Goal: Book appointment/travel/reservation

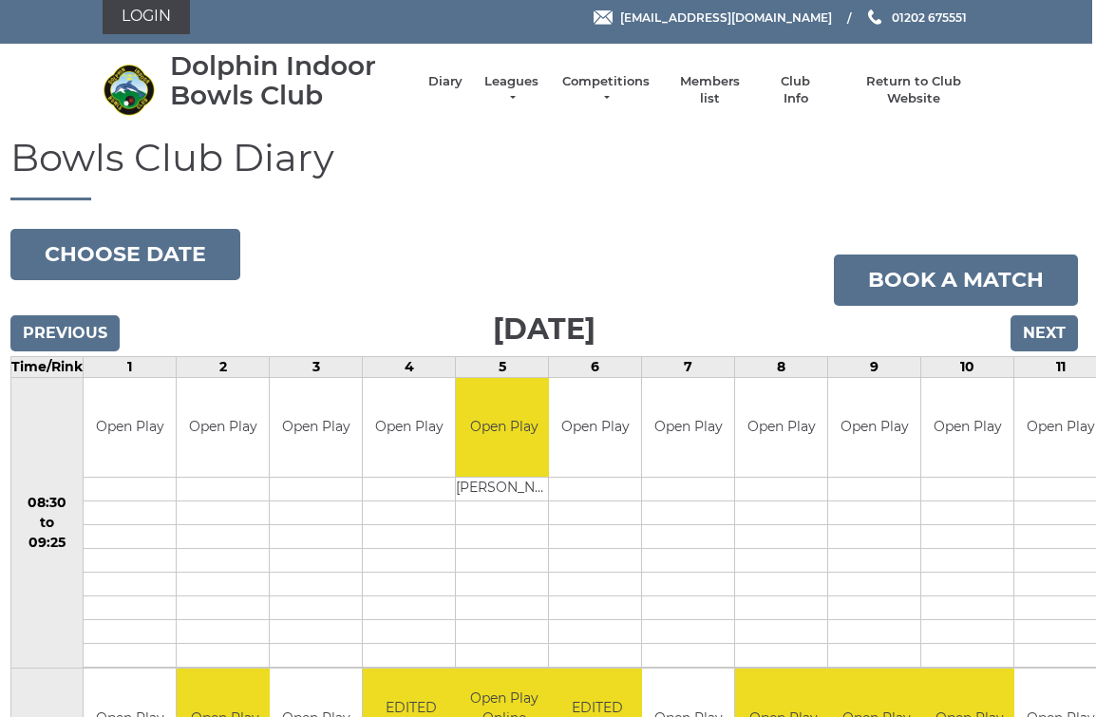
scroll to position [0, 4]
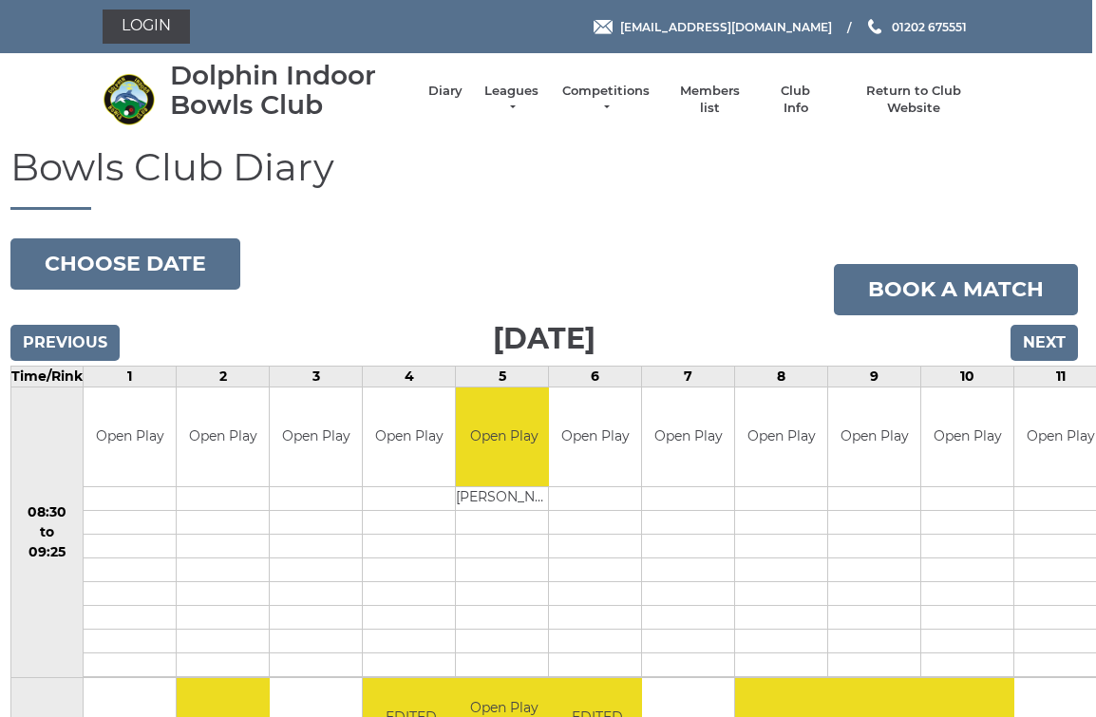
click at [145, 262] on button "Choose date" at bounding box center [125, 263] width 230 height 51
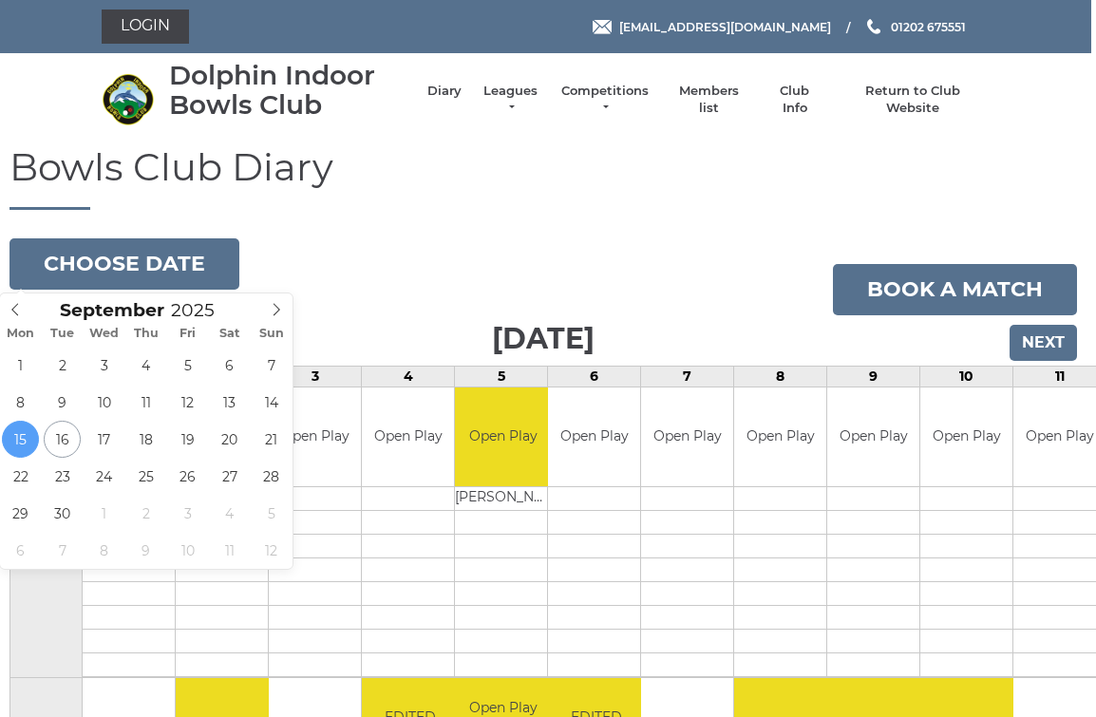
type input "2025-09-20"
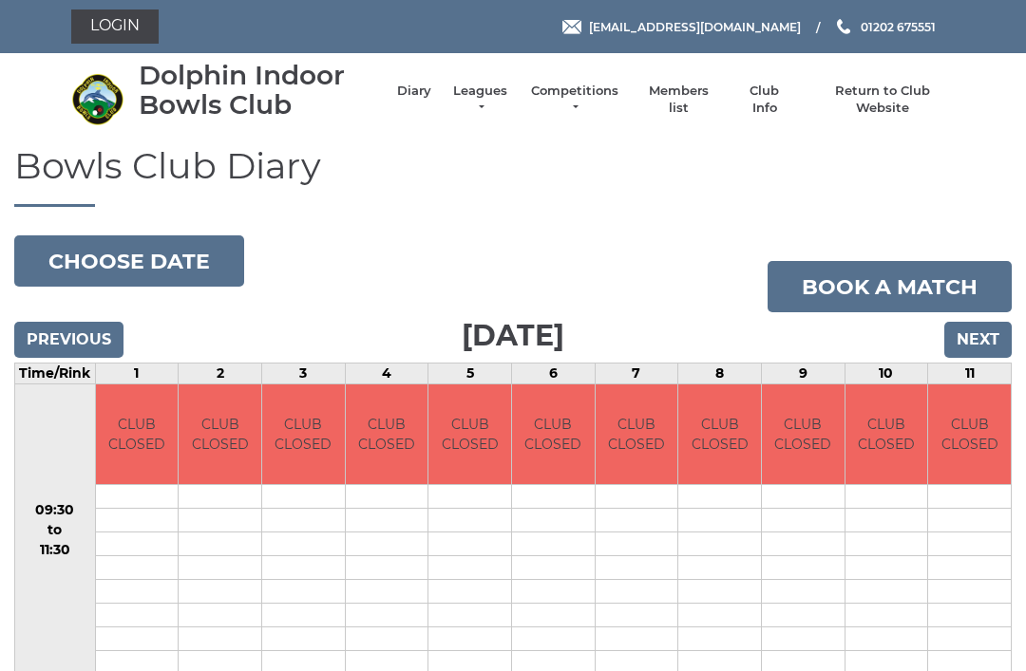
click at [176, 251] on button "Choose date" at bounding box center [129, 261] width 230 height 51
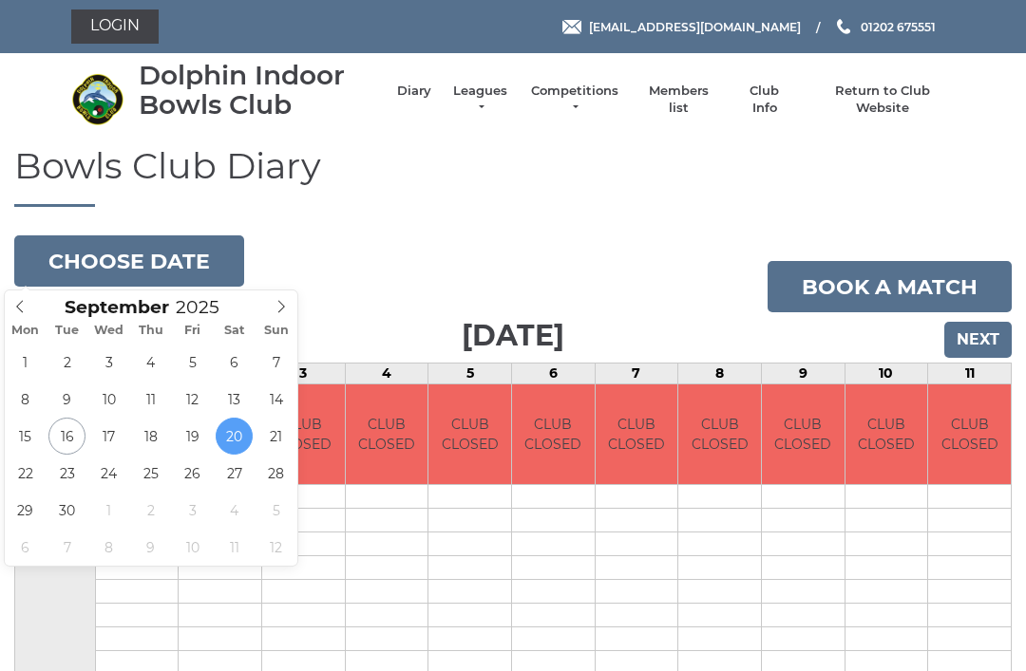
type input "2025-09-27"
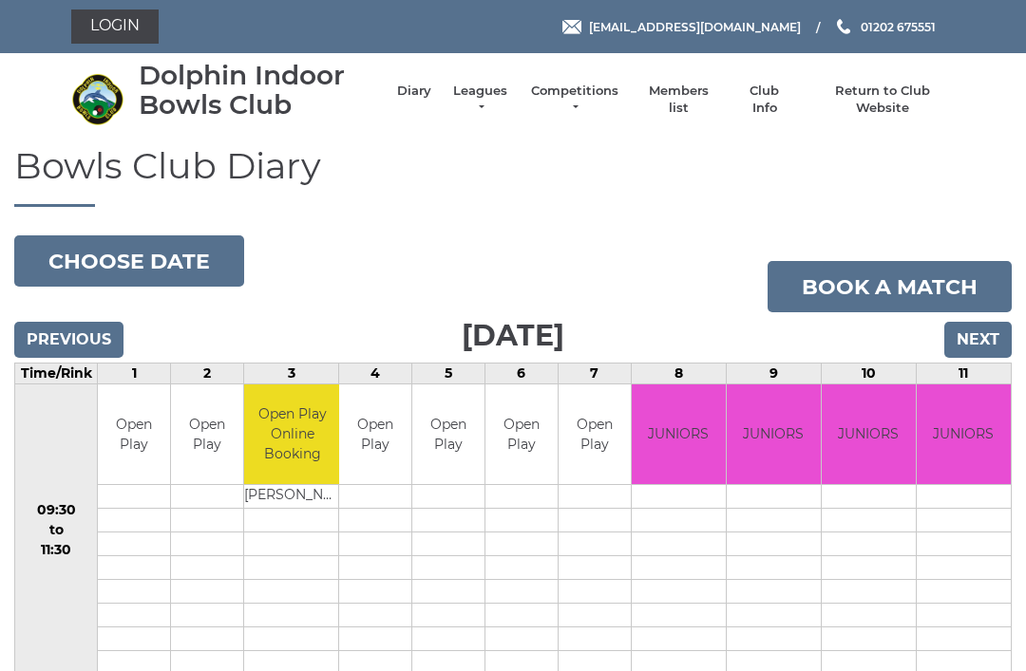
click at [178, 258] on button "Choose date" at bounding box center [129, 261] width 230 height 51
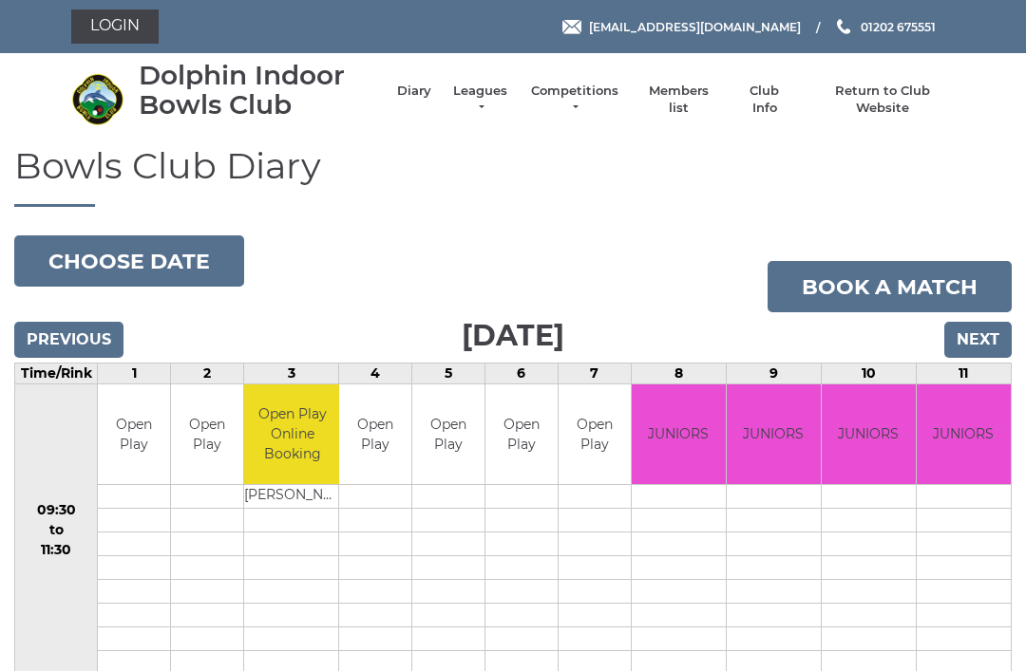
click at [163, 254] on button "Choose date" at bounding box center [129, 261] width 230 height 51
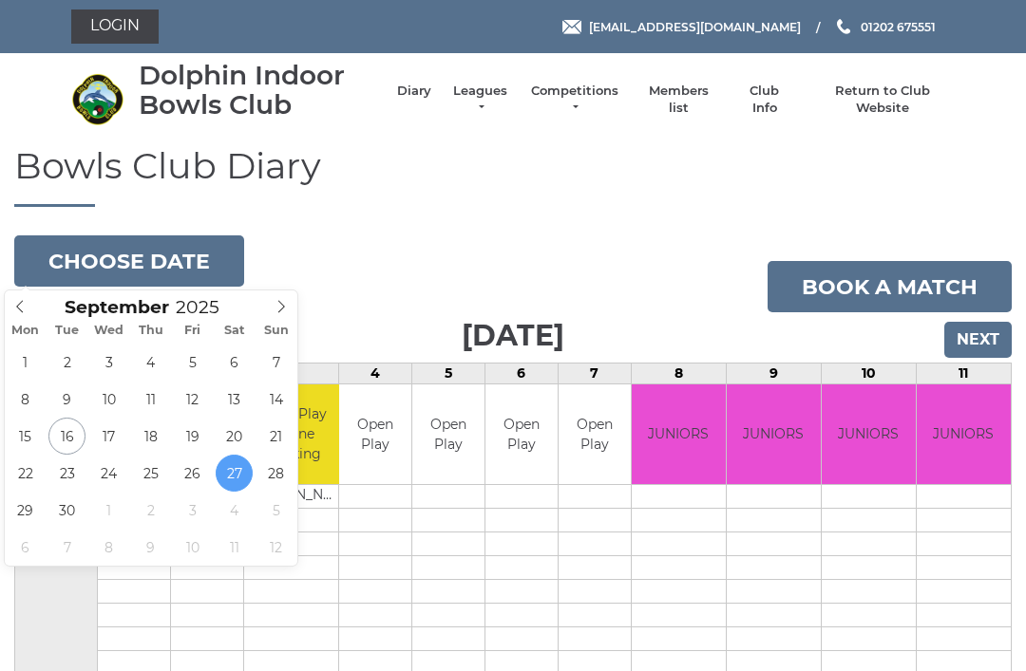
type input "2025-09-19"
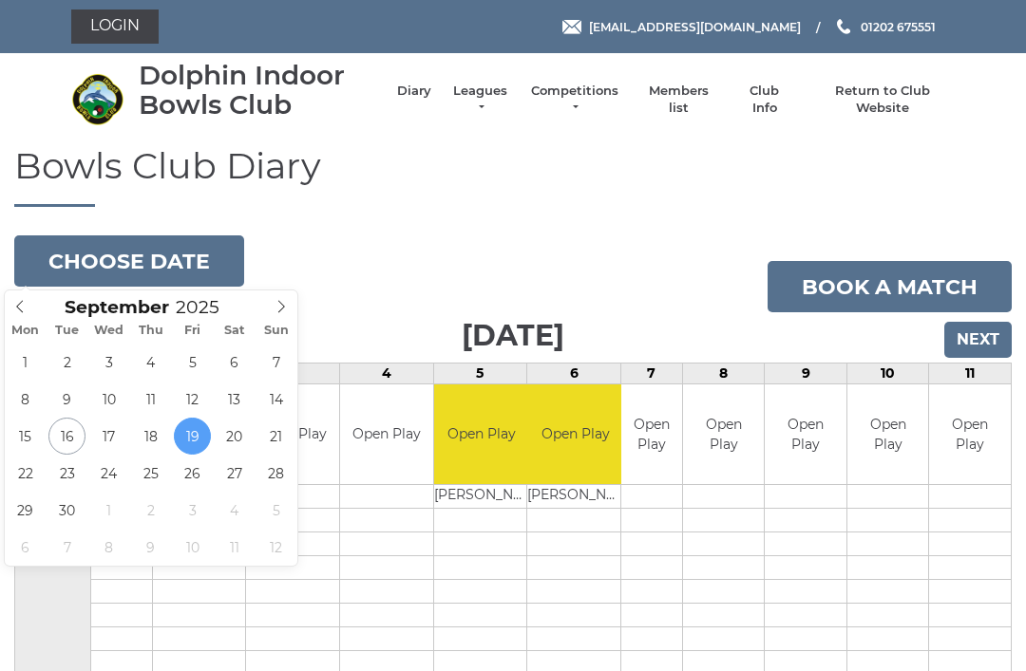
type input "2025-09-16"
